Goal: Task Accomplishment & Management: Manage account settings

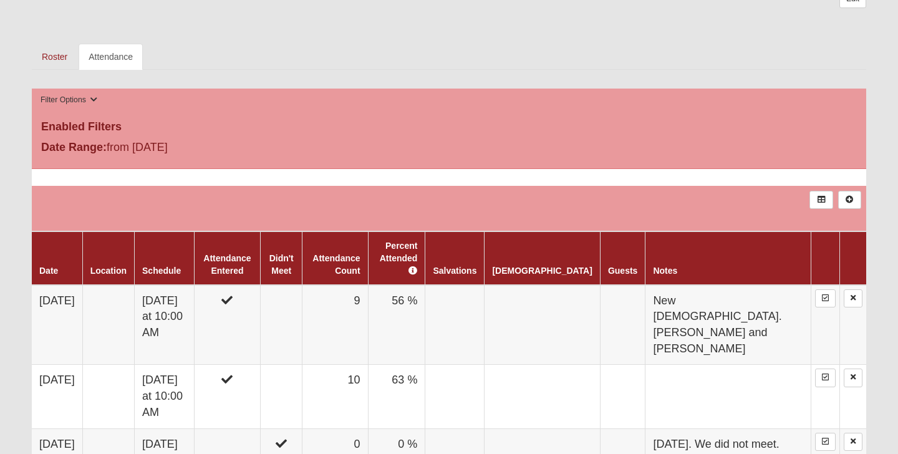
scroll to position [600, 0]
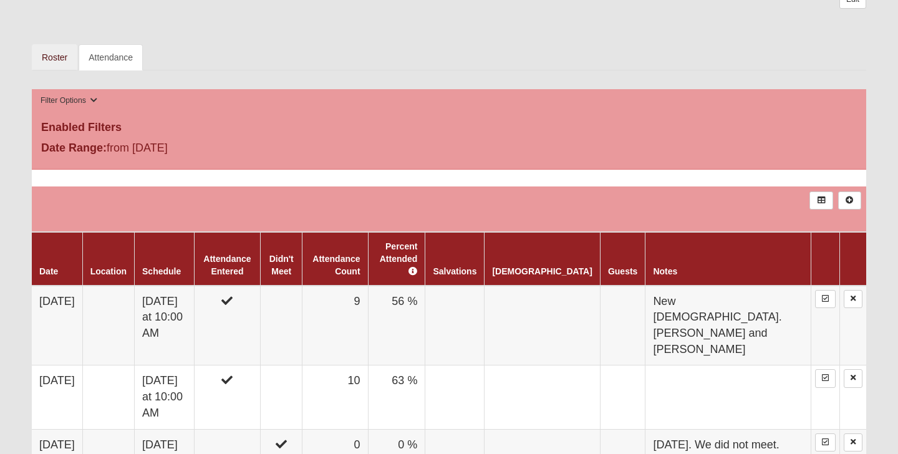
click at [58, 47] on link "Roster" at bounding box center [55, 57] width 46 height 26
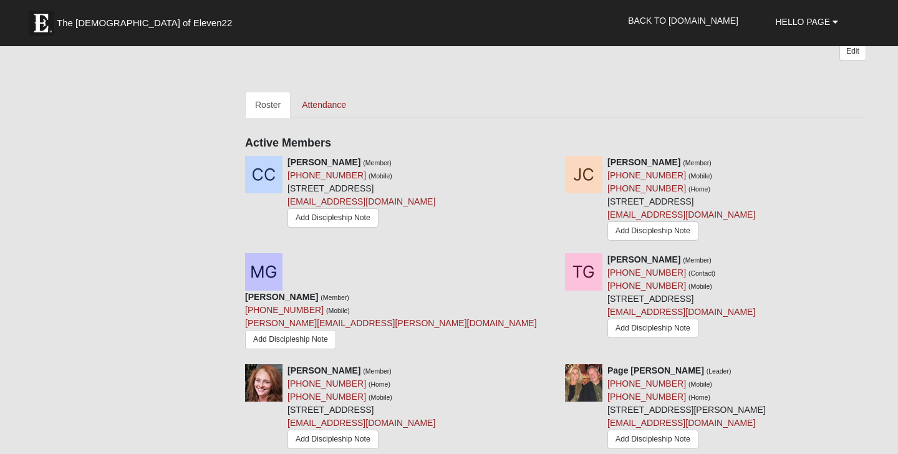
scroll to position [556, 0]
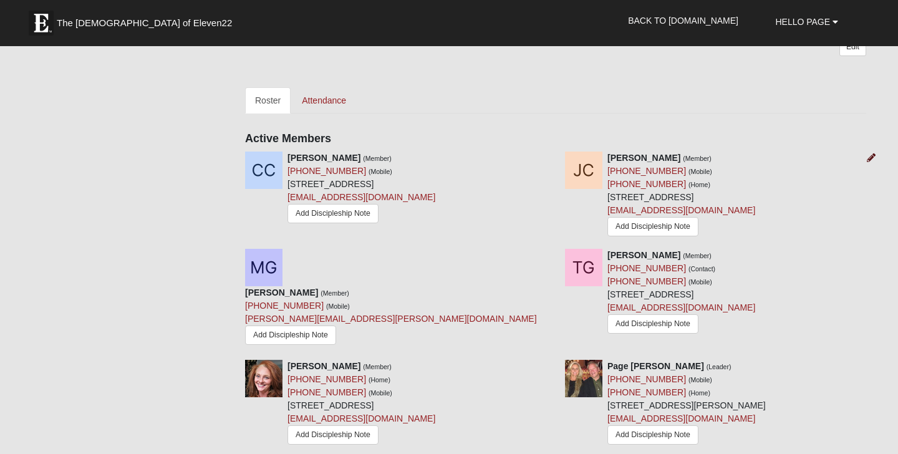
click at [871, 155] on icon at bounding box center [871, 157] width 9 height 9
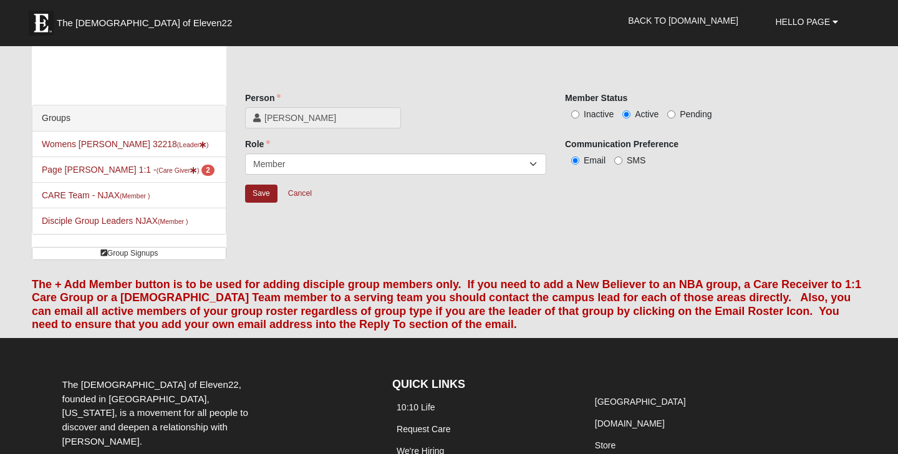
scroll to position [12, 0]
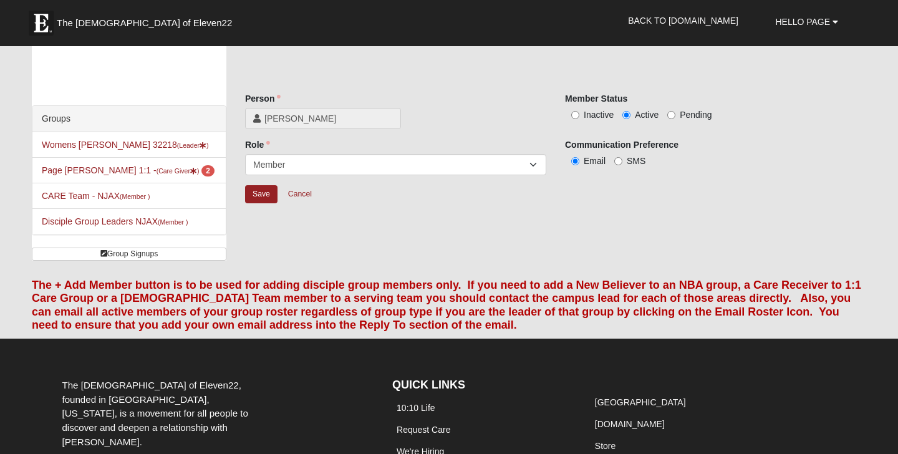
click at [574, 116] on input "Inactive" at bounding box center [576, 115] width 8 height 8
radio input "true"
click at [260, 194] on input "Save" at bounding box center [261, 194] width 32 height 18
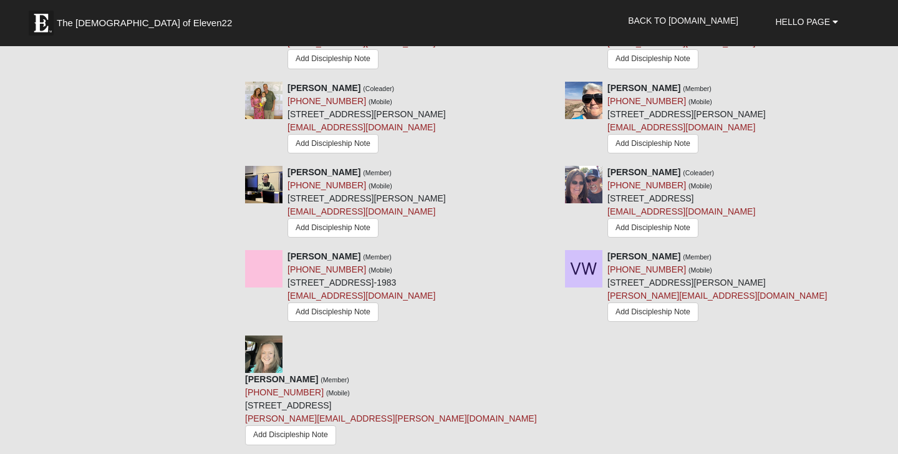
scroll to position [965, 0]
click at [552, 253] on icon at bounding box center [551, 257] width 9 height 9
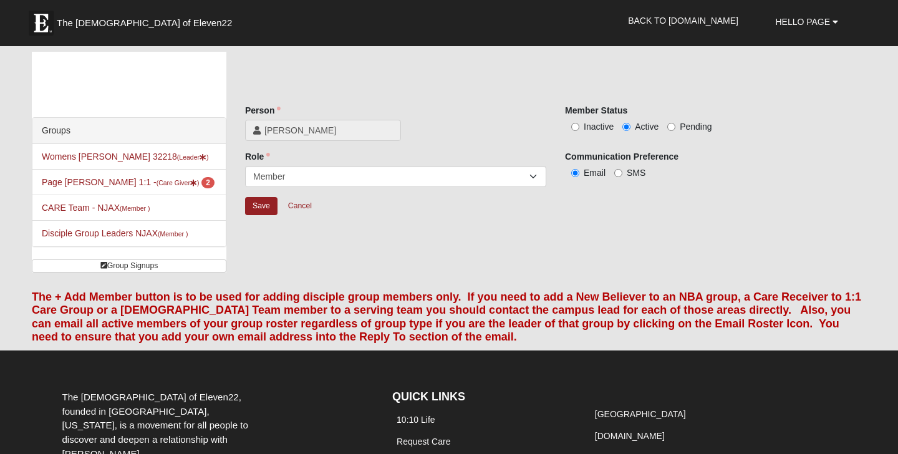
click at [575, 127] on input "Inactive" at bounding box center [576, 127] width 8 height 8
radio input "true"
click at [263, 205] on input "Save" at bounding box center [261, 206] width 32 height 18
